Goal: Navigation & Orientation: Find specific page/section

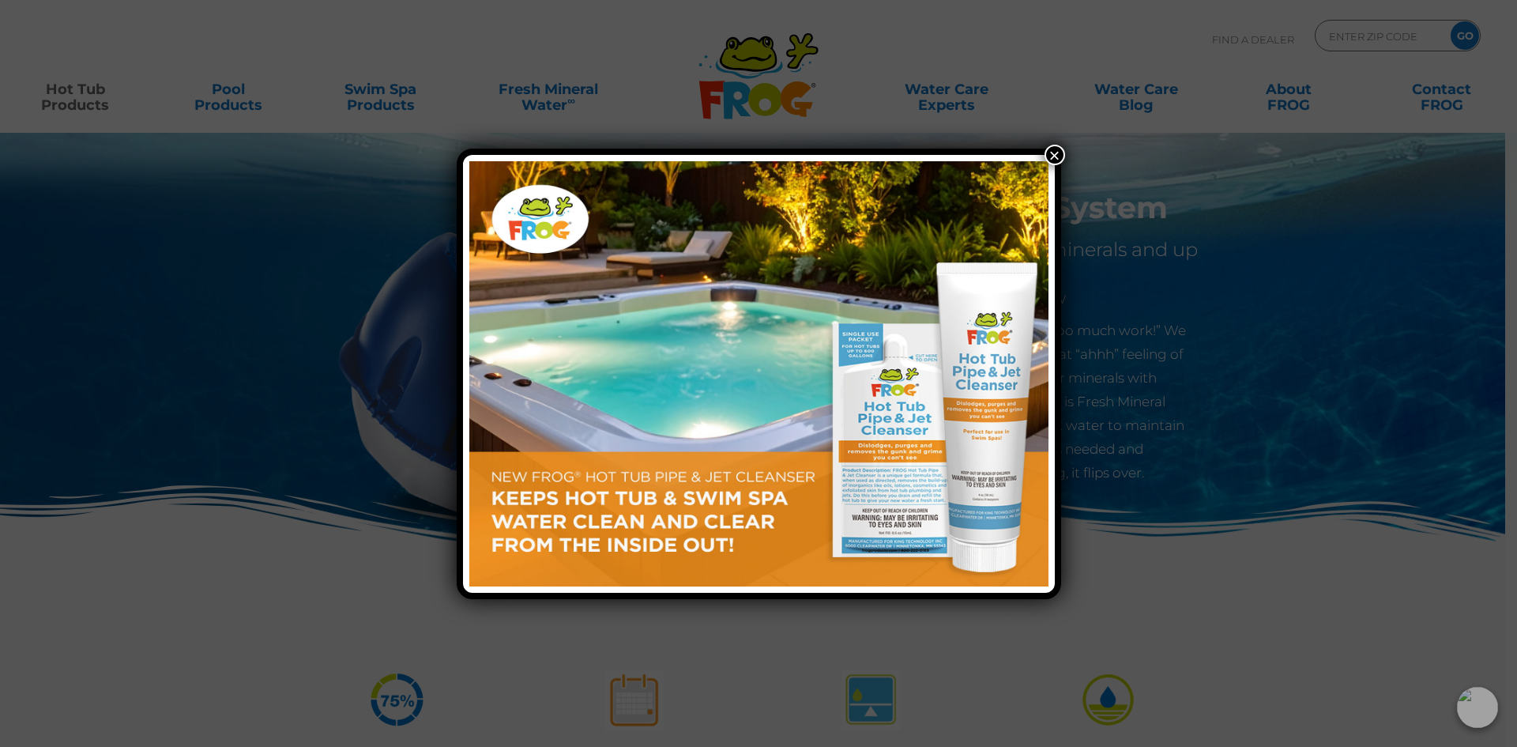
click at [1054, 156] on button "×" at bounding box center [1055, 155] width 21 height 21
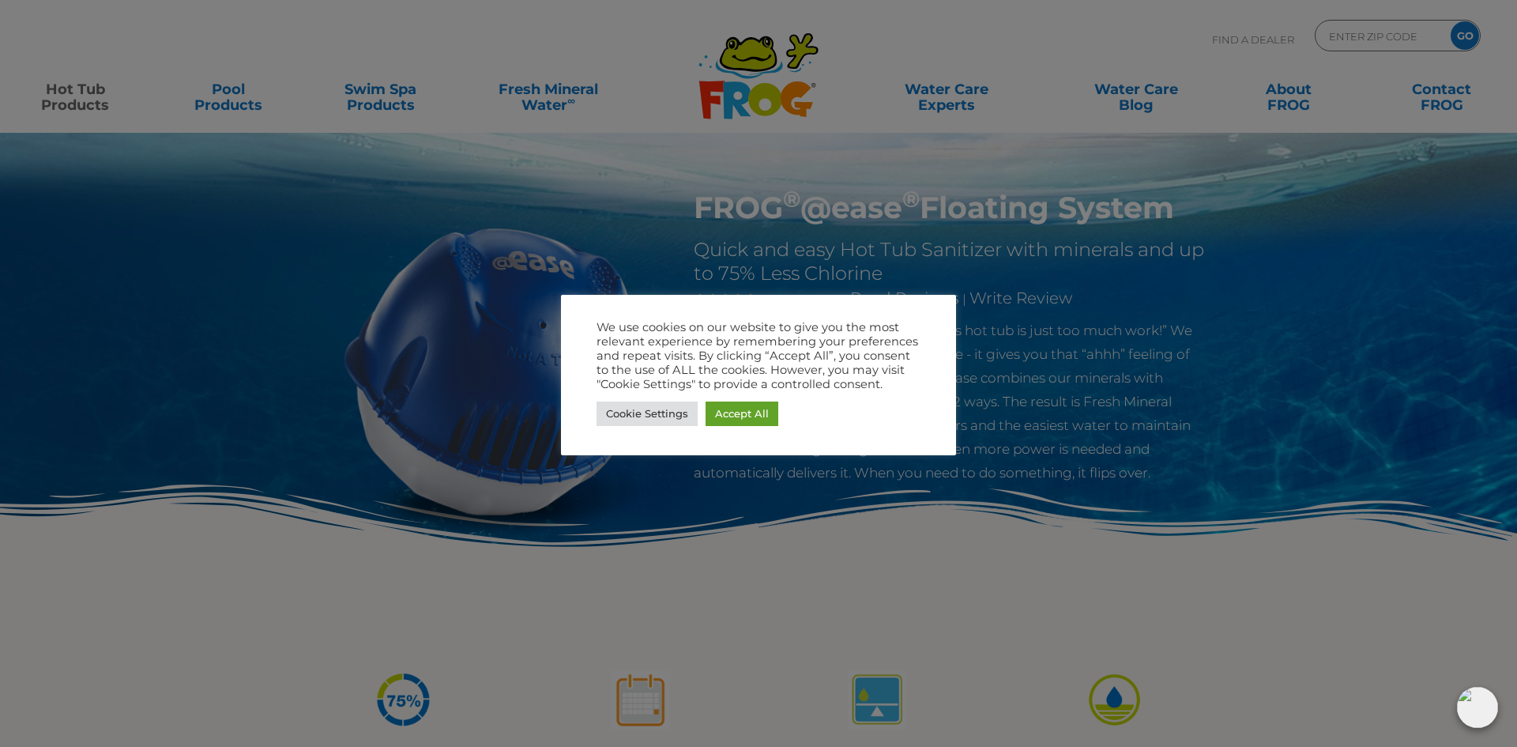
click at [89, 99] on div at bounding box center [758, 373] width 1517 height 747
click at [748, 411] on link "Accept All" at bounding box center [742, 414] width 73 height 25
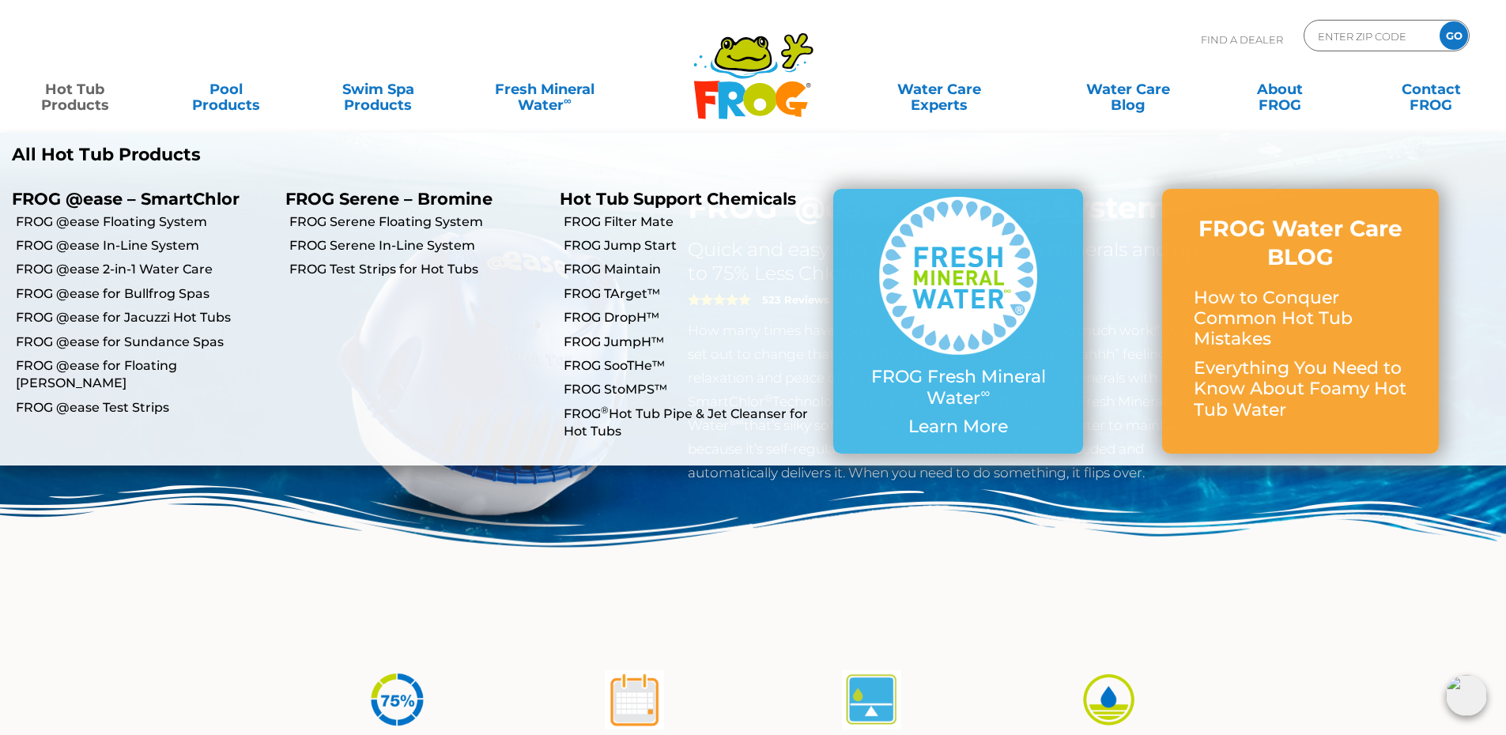
click at [88, 94] on link "Hot Tub Products" at bounding box center [75, 90] width 118 height 32
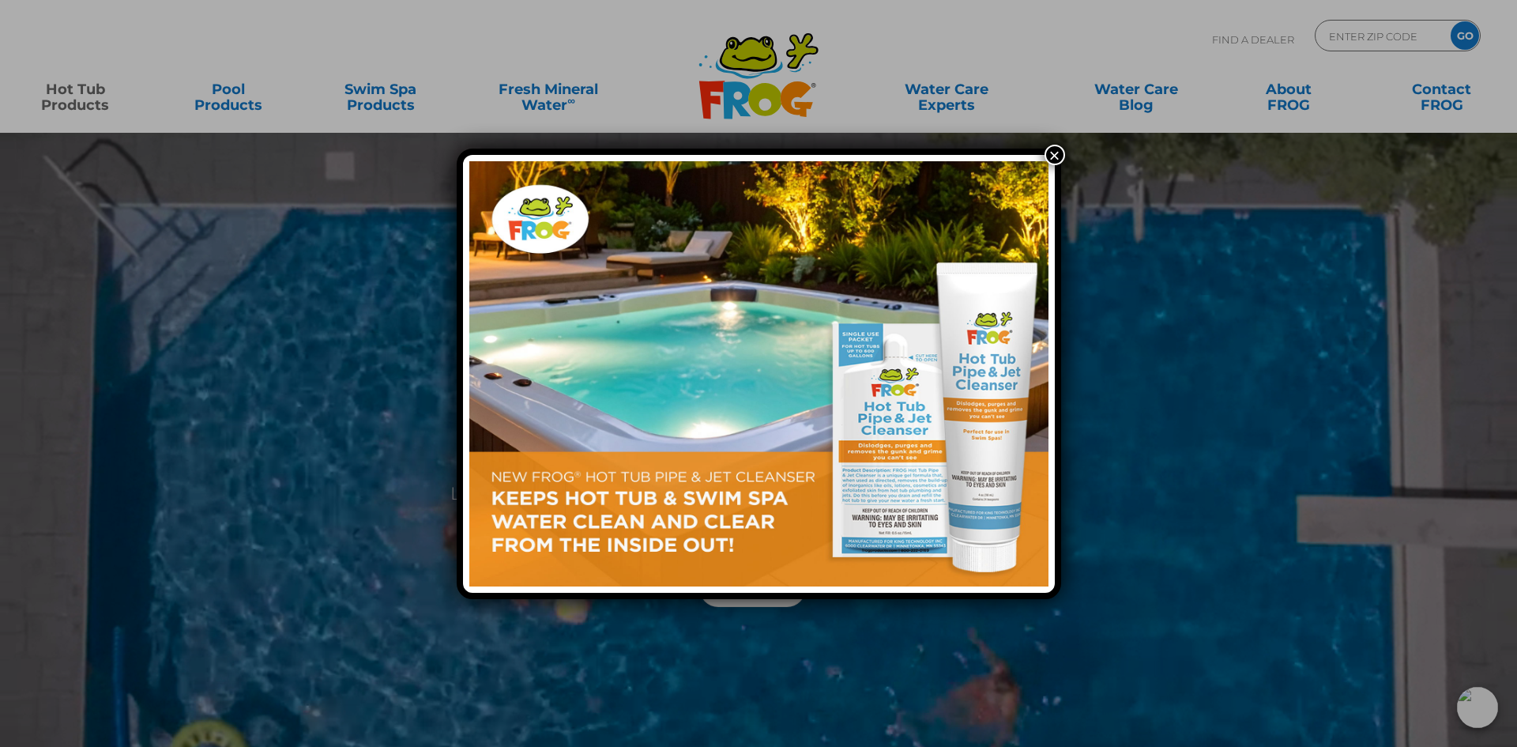
click at [1056, 158] on button "×" at bounding box center [1055, 155] width 21 height 21
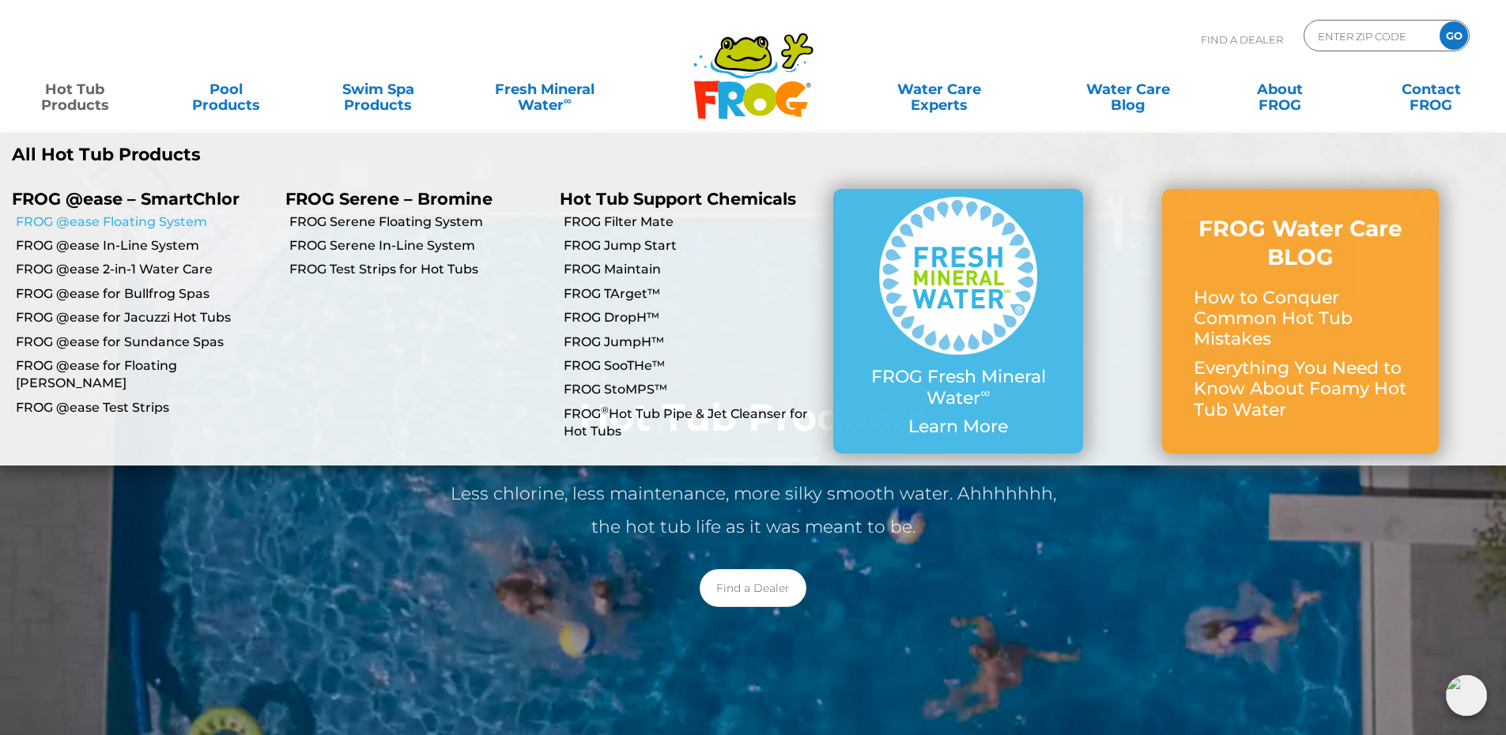
click at [119, 221] on link "FROG @ease Floating System" at bounding box center [145, 221] width 258 height 17
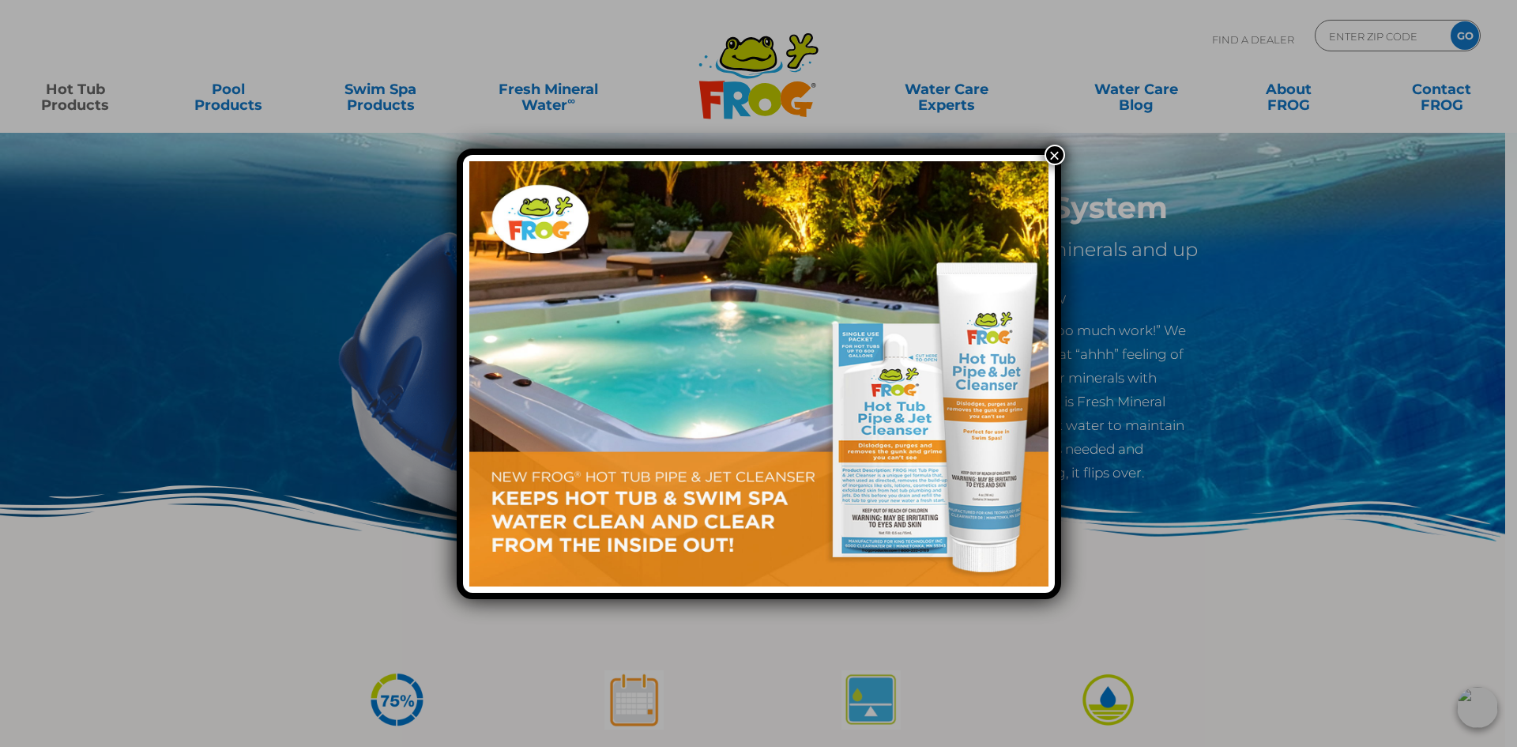
click at [1055, 156] on button "×" at bounding box center [1055, 155] width 21 height 21
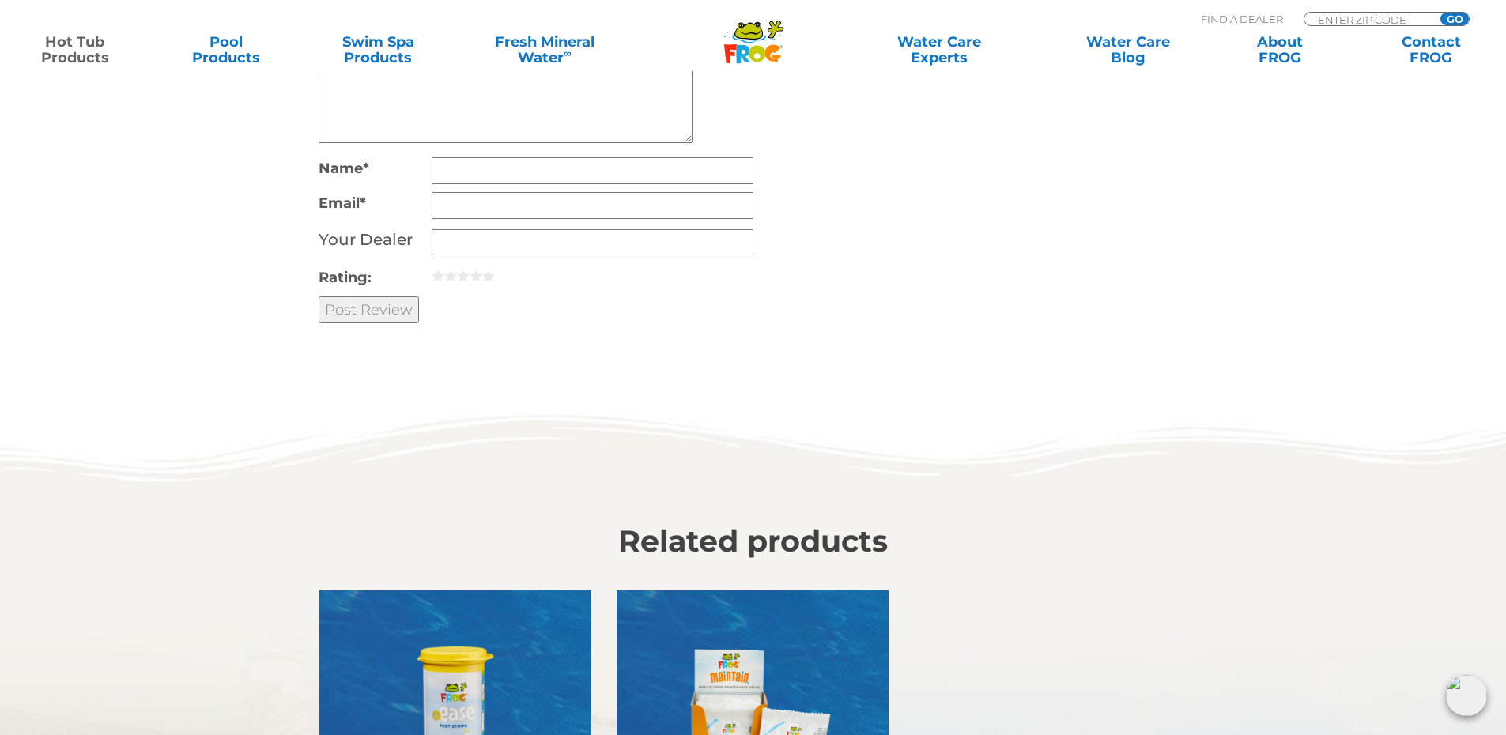
scroll to position [4031, 0]
